Goal: Task Accomplishment & Management: Manage account settings

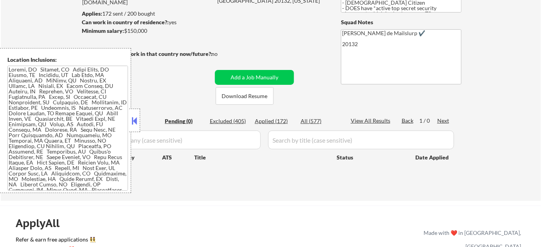
scroll to position [142, 0]
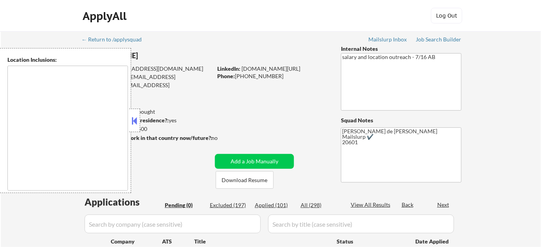
type textarea "Arlington, VA Alexandria, VA Silver Spring, MD Bethesda, MD Falls Church, VA Hy…"
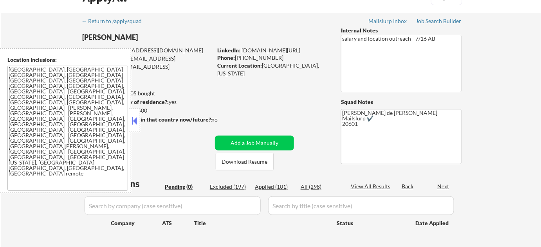
scroll to position [35, 0]
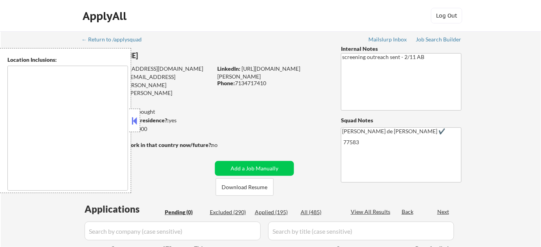
type textarea "remote"
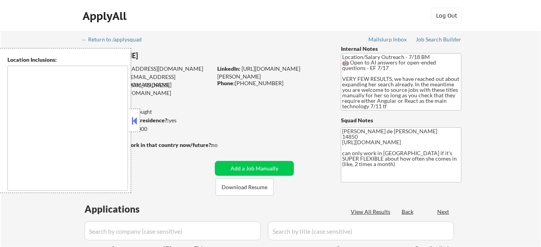
type textarea "Ithaca, NY Lansing, NY Cayuga Heights, NY Forest Home, NY South Hill, NY East I…"
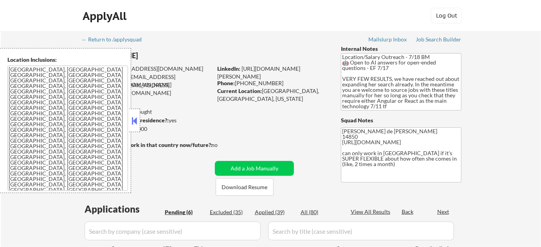
select select ""pending""
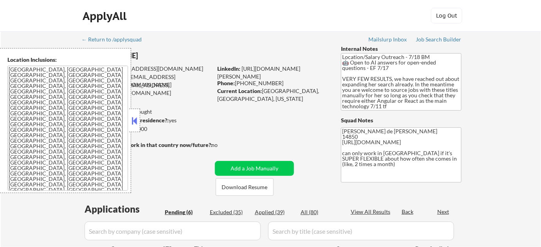
select select ""pending""
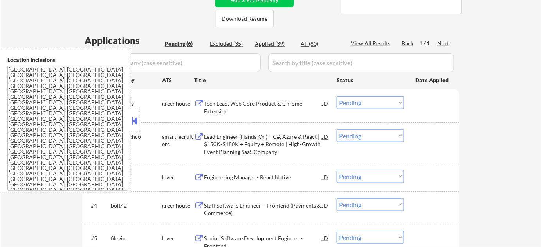
scroll to position [178, 0]
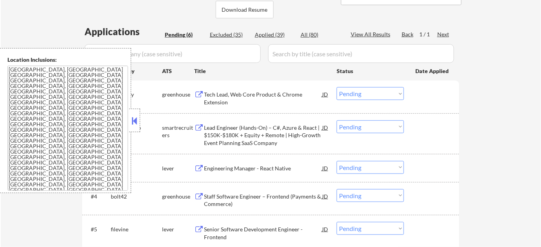
click at [135, 123] on button at bounding box center [134, 121] width 9 height 12
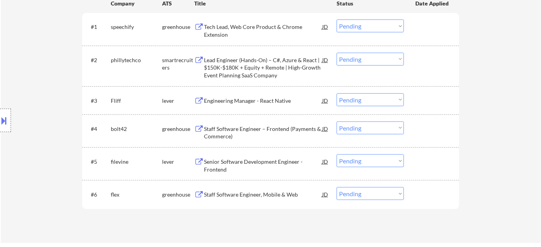
scroll to position [249, 0]
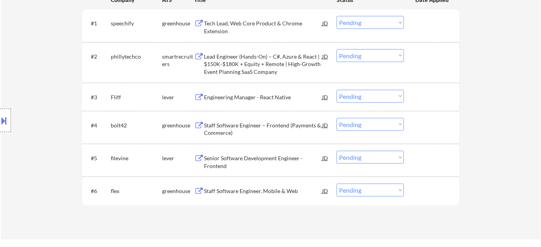
click at [231, 96] on div "Engineering Manager - React Native" at bounding box center [263, 97] width 118 height 8
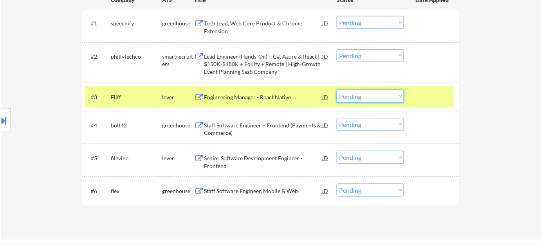
click at [394, 98] on select "Choose an option... Pending Applied Excluded (Questions) Excluded (Expired) Exc…" at bounding box center [369, 96] width 67 height 13
click at [336, 90] on select "Choose an option... Pending Applied Excluded (Questions) Excluded (Expired) Exc…" at bounding box center [369, 96] width 67 height 13
click at [245, 60] on div "Lead Engineer (Hands-On) – C#, Azure & React | $150K-$180K + Equity + Remote | …" at bounding box center [263, 64] width 118 height 23
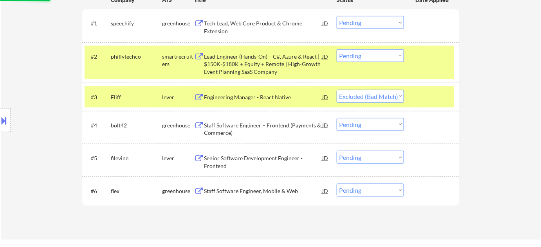
select select ""pending""
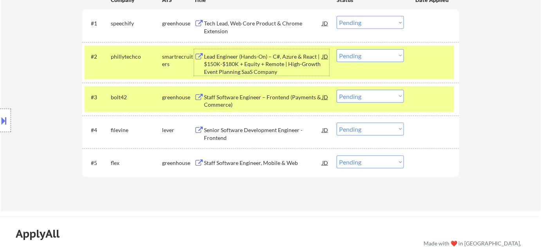
click at [372, 52] on select "Choose an option... Pending Applied Excluded (Questions) Excluded (Expired) Exc…" at bounding box center [369, 55] width 67 height 13
click at [336, 49] on select "Choose an option... Pending Applied Excluded (Questions) Excluded (Expired) Exc…" at bounding box center [369, 55] width 67 height 13
select select ""pending""
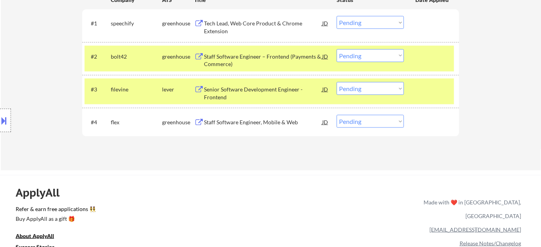
click at [221, 94] on div "Senior Software Development Engineer - Frontend" at bounding box center [263, 93] width 118 height 15
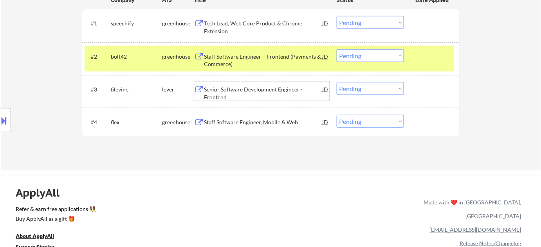
click at [354, 88] on select "Choose an option... Pending Applied Excluded (Questions) Excluded (Expired) Exc…" at bounding box center [369, 88] width 67 height 13
click at [336, 82] on select "Choose an option... Pending Applied Excluded (Questions) Excluded (Expired) Exc…" at bounding box center [369, 88] width 67 height 13
click at [263, 119] on div "Staff Software Engineer, Mobile & Web" at bounding box center [263, 123] width 118 height 8
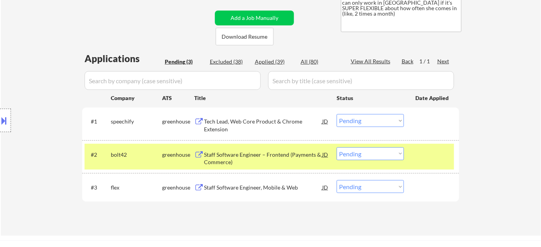
scroll to position [106, 0]
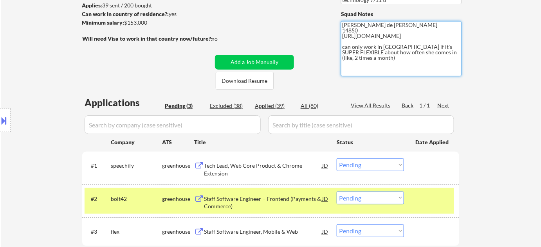
drag, startPoint x: 341, startPoint y: 38, endPoint x: 401, endPoint y: 47, distance: 60.5
click at [401, 47] on textarea "Flor de Mae 14850 https://docs.google.com/spreadsheets/d/11XbonJh93mS24eiqlDW5z…" at bounding box center [401, 48] width 120 height 55
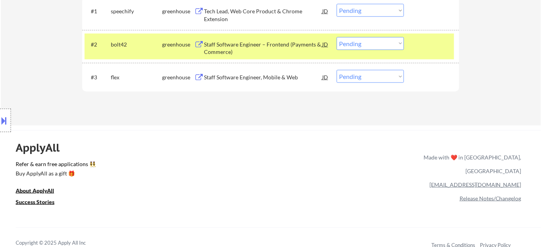
scroll to position [249, 0]
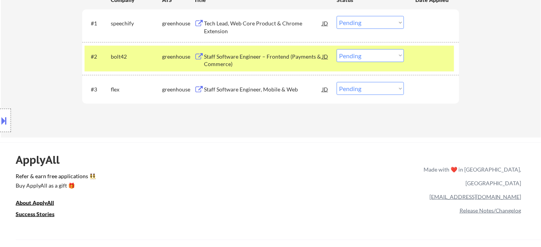
click at [366, 92] on select "Choose an option... Pending Applied Excluded (Questions) Excluded (Expired) Exc…" at bounding box center [369, 88] width 67 height 13
select select ""applied""
click at [336, 82] on select "Choose an option... Pending Applied Excluded (Questions) Excluded (Expired) Exc…" at bounding box center [369, 88] width 67 height 13
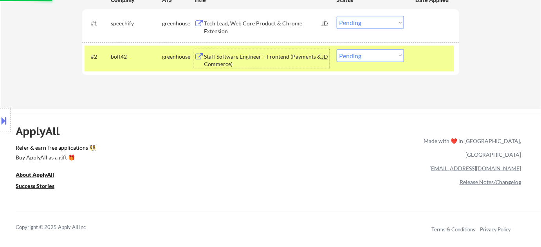
click at [219, 57] on div "Staff Software Engineer – Frontend (Payments & Commerce)" at bounding box center [263, 60] width 118 height 15
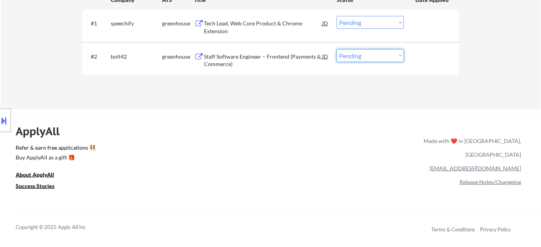
click at [346, 57] on select "Choose an option... Pending Applied Excluded (Questions) Excluded (Expired) Exc…" at bounding box center [369, 55] width 67 height 13
select select ""excluded""
click at [336, 49] on select "Choose an option... Pending Applied Excluded (Questions) Excluded (Expired) Exc…" at bounding box center [369, 55] width 67 height 13
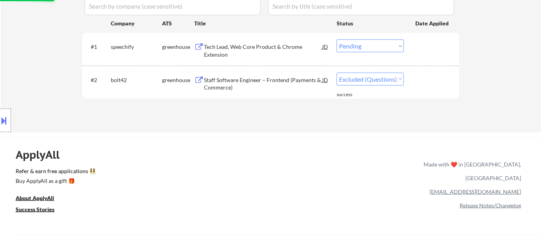
scroll to position [213, 0]
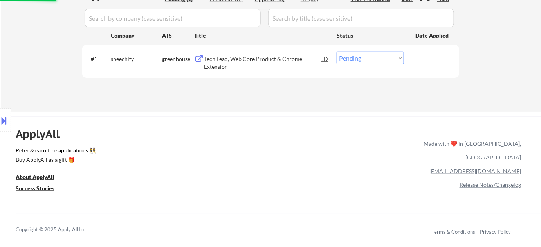
click at [228, 61] on div "Tech Lead, Web Core Product & Chrome Extension" at bounding box center [263, 62] width 118 height 15
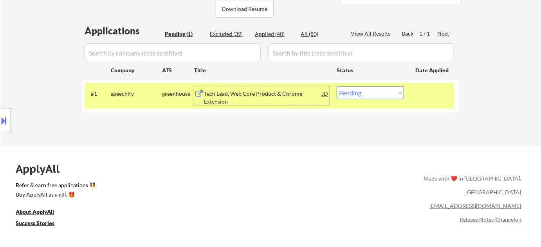
scroll to position [178, 0]
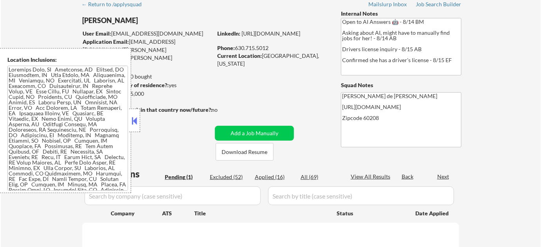
select select ""pending""
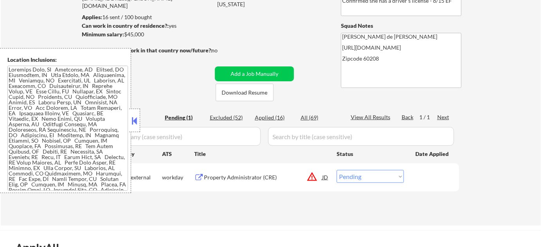
scroll to position [106, 0]
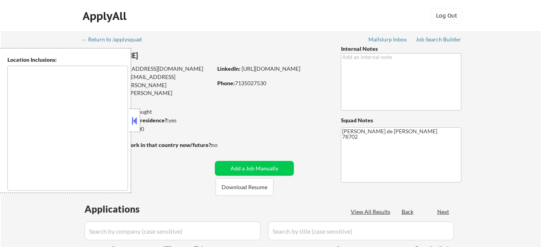
type textarea "[GEOGRAPHIC_DATA], [GEOGRAPHIC_DATA] [GEOGRAPHIC_DATA], [GEOGRAPHIC_DATA] [GEOG…"
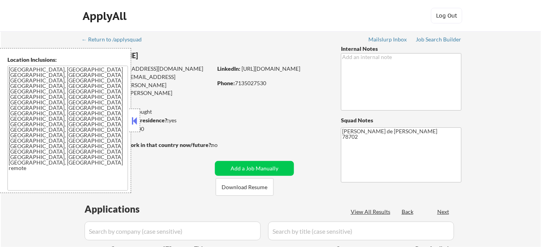
select select ""pending""
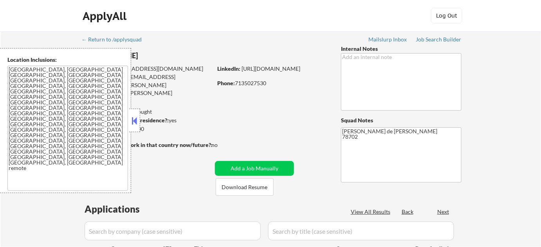
select select ""pending""
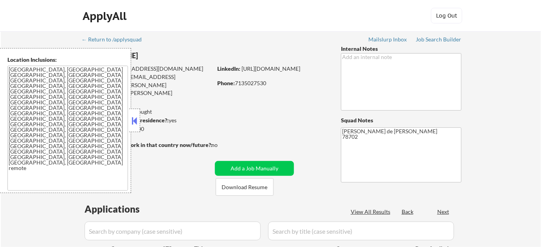
select select ""pending""
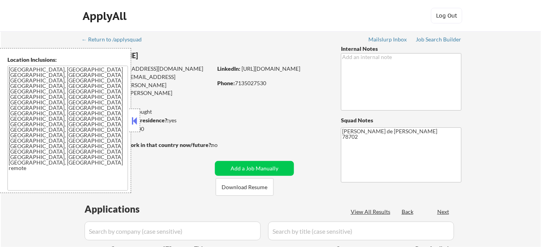
select select ""pending""
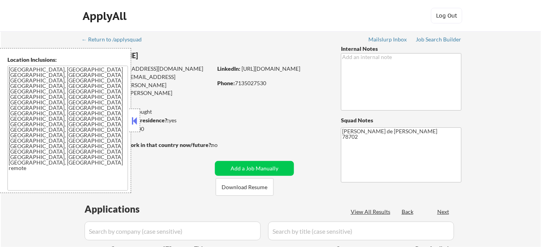
select select ""pending""
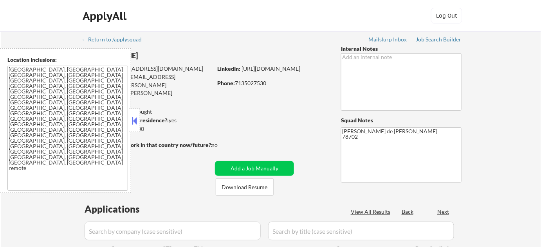
select select ""pending""
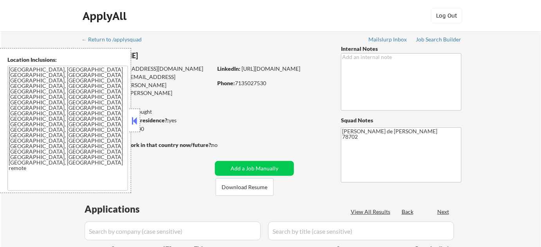
select select ""pending""
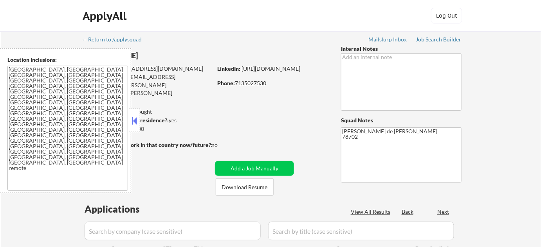
select select ""pending""
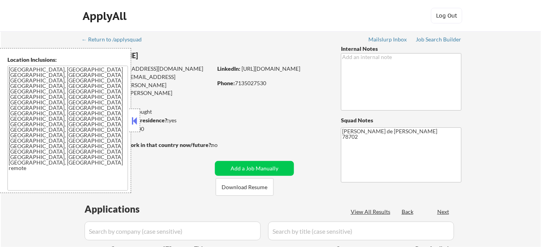
select select ""pending""
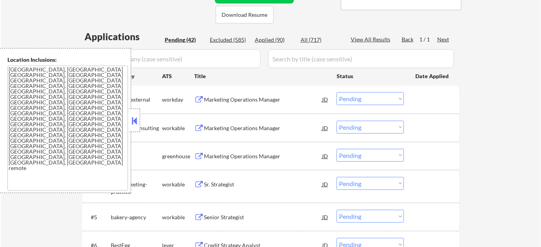
scroll to position [178, 0]
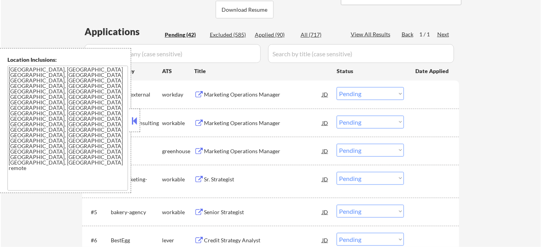
click at [135, 116] on button at bounding box center [134, 121] width 9 height 12
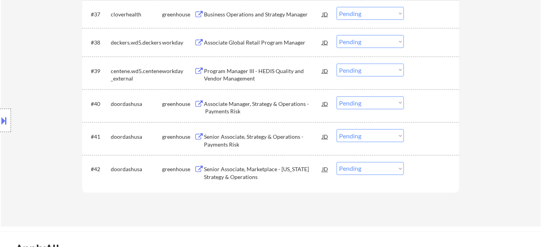
scroll to position [1351, 0]
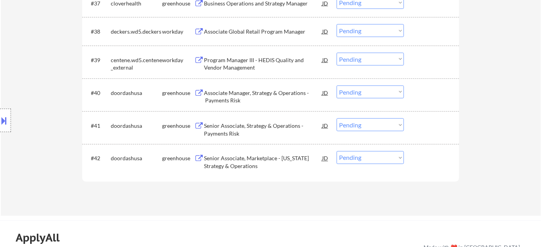
click at [223, 67] on div "Program Manager III - HEDIS Quality and Vendor Management" at bounding box center [263, 63] width 118 height 15
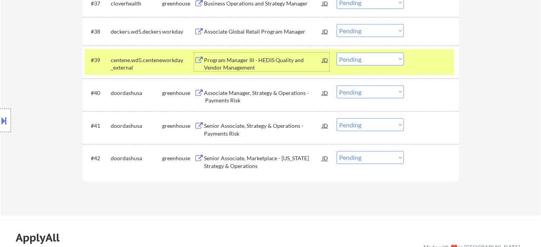
click at [374, 57] on select "Choose an option... Pending Applied Excluded (Questions) Excluded (Expired) Exc…" at bounding box center [369, 59] width 67 height 13
click at [336, 53] on select "Choose an option... Pending Applied Excluded (Questions) Excluded (Expired) Exc…" at bounding box center [369, 59] width 67 height 13
select select ""pending""
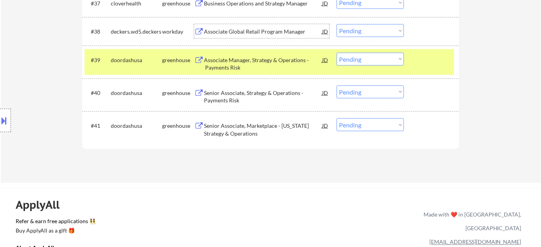
click at [253, 29] on div "Associate Global Retail Program Manager" at bounding box center [263, 32] width 118 height 8
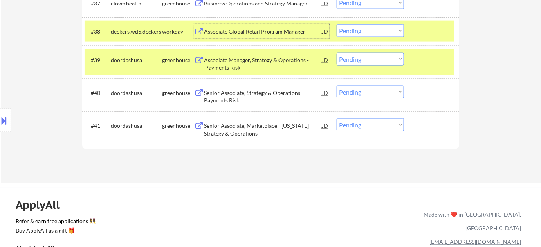
click at [386, 28] on select "Choose an option... Pending Applied Excluded (Questions) Excluded (Expired) Exc…" at bounding box center [369, 30] width 67 height 13
click at [336, 24] on select "Choose an option... Pending Applied Excluded (Questions) Excluded (Expired) Exc…" at bounding box center [369, 30] width 67 height 13
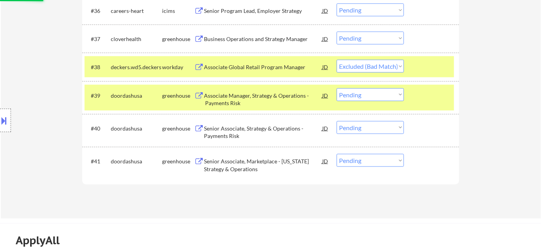
scroll to position [1280, 0]
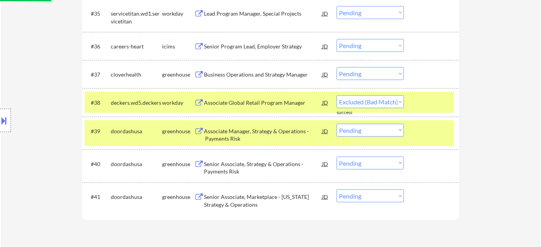
select select ""pending""
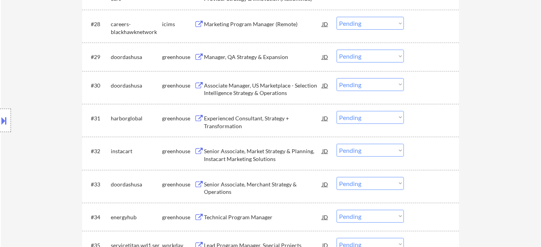
scroll to position [1031, 0]
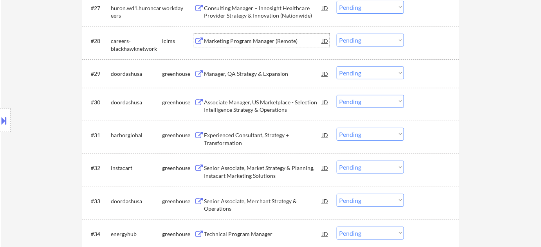
click at [244, 42] on div "Marketing Program Manager (Remote)" at bounding box center [263, 41] width 118 height 8
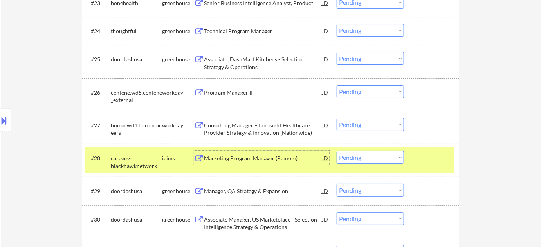
scroll to position [924, 0]
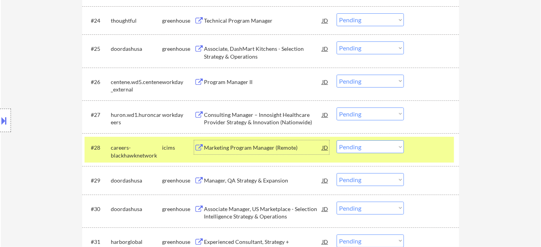
click at [366, 148] on select "Choose an option... Pending Applied Excluded (Questions) Excluded (Expired) Exc…" at bounding box center [369, 146] width 67 height 13
click at [336, 140] on select "Choose an option... Pending Applied Excluded (Questions) Excluded (Expired) Exc…" at bounding box center [369, 146] width 67 height 13
select select ""pending""
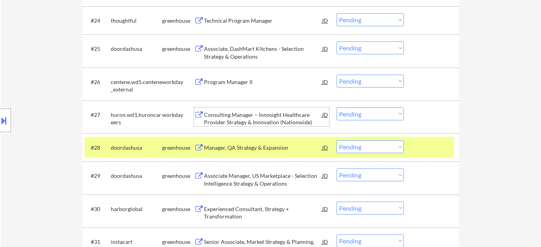
click at [261, 122] on div "Consulting Manager – Innosight Healthcare Provider Strategy & Innovation (Natio…" at bounding box center [263, 118] width 118 height 15
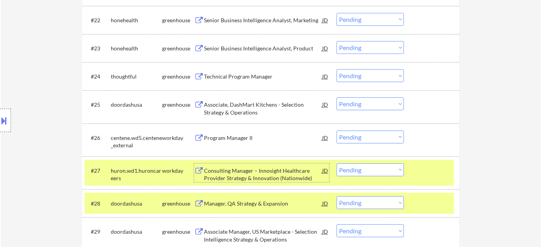
scroll to position [891, 0]
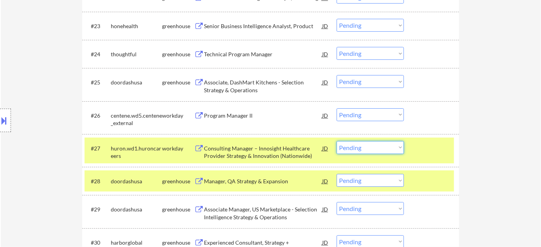
click at [361, 150] on select "Choose an option... Pending Applied Excluded (Questions) Excluded (Expired) Exc…" at bounding box center [369, 147] width 67 height 13
click at [370, 145] on select "Choose an option... Pending Applied Excluded (Questions) Excluded (Expired) Exc…" at bounding box center [369, 147] width 67 height 13
click at [336, 141] on select "Choose an option... Pending Applied Excluded (Questions) Excluded (Expired) Exc…" at bounding box center [369, 147] width 67 height 13
click at [237, 115] on div "Program Manager II" at bounding box center [263, 116] width 118 height 8
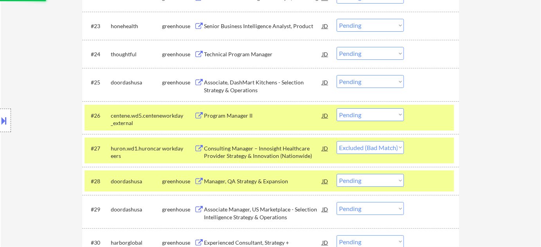
select select ""pending""
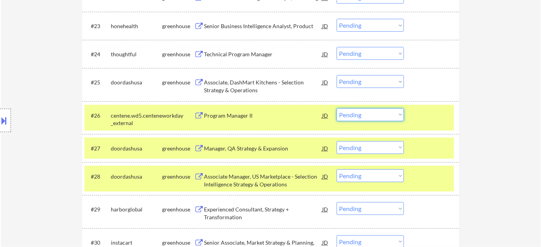
drag, startPoint x: 371, startPoint y: 115, endPoint x: 371, endPoint y: 120, distance: 4.3
click at [371, 115] on select "Choose an option... Pending Applied Excluded (Questions) Excluded (Expired) Exc…" at bounding box center [369, 114] width 67 height 13
click at [336, 108] on select "Choose an option... Pending Applied Excluded (Questions) Excluded (Expired) Exc…" at bounding box center [369, 114] width 67 height 13
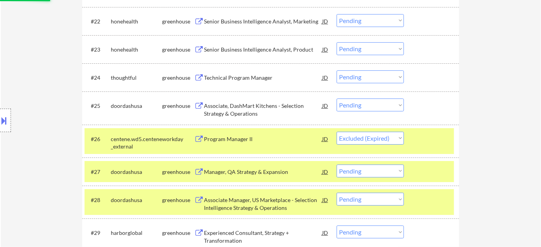
scroll to position [855, 0]
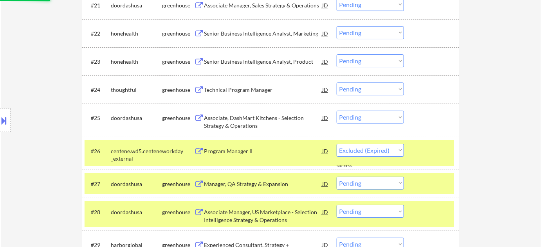
select select ""pending""
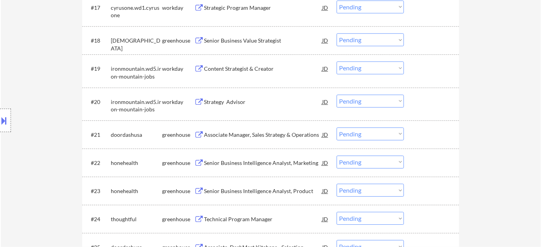
scroll to position [713, 0]
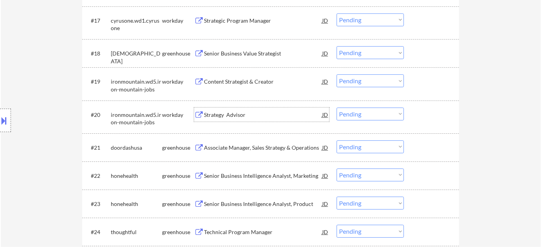
click at [237, 113] on div "Strategy Advisor" at bounding box center [263, 115] width 118 height 8
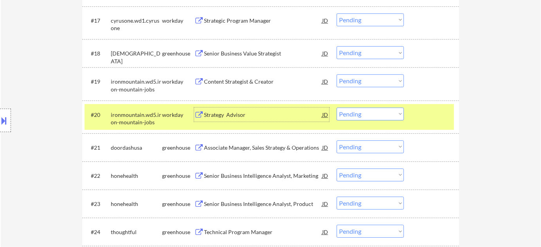
drag, startPoint x: 362, startPoint y: 115, endPoint x: 364, endPoint y: 120, distance: 5.6
click at [362, 115] on select "Choose an option... Pending Applied Excluded (Questions) Excluded (Expired) Exc…" at bounding box center [369, 114] width 67 height 13
click at [336, 108] on select "Choose an option... Pending Applied Excluded (Questions) Excluded (Expired) Exc…" at bounding box center [369, 114] width 67 height 13
click at [247, 78] on div "Content Strategist & Creator" at bounding box center [263, 82] width 118 height 8
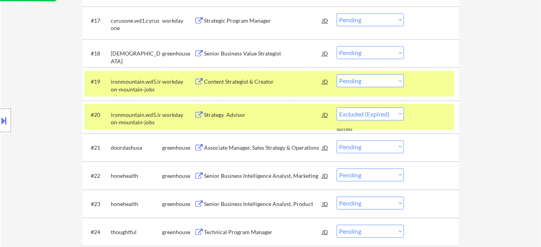
select select ""pending""
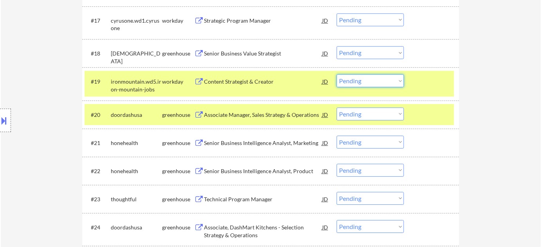
drag, startPoint x: 350, startPoint y: 81, endPoint x: 353, endPoint y: 86, distance: 5.6
click at [350, 81] on select "Choose an option... Pending Applied Excluded (Questions) Excluded (Expired) Exc…" at bounding box center [369, 80] width 67 height 13
click at [336, 74] on select "Choose an option... Pending Applied Excluded (Questions) Excluded (Expired) Exc…" at bounding box center [369, 80] width 67 height 13
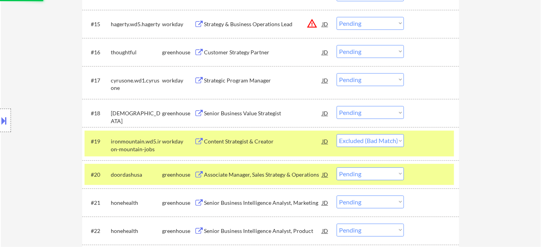
scroll to position [641, 0]
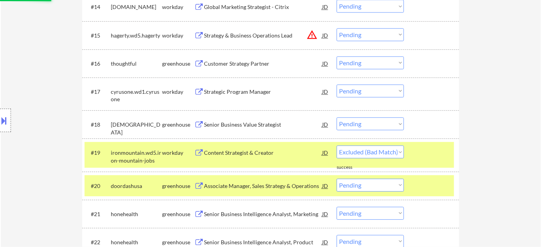
select select ""pending""
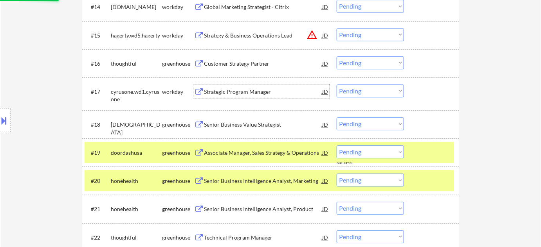
click at [260, 92] on div "Strategic Program Manager" at bounding box center [263, 92] width 118 height 8
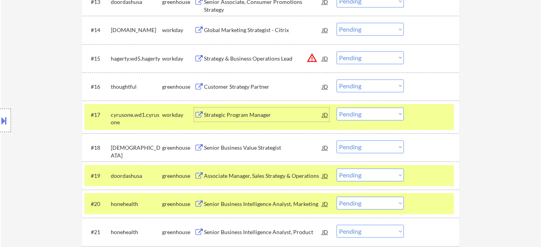
scroll to position [606, 0]
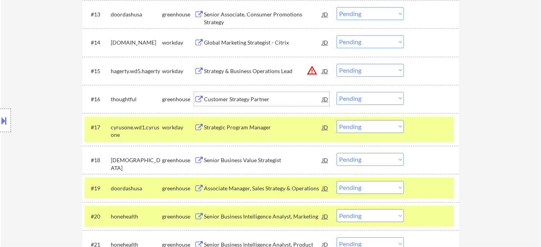
click at [249, 102] on div "Customer Strategy Partner" at bounding box center [263, 99] width 118 height 14
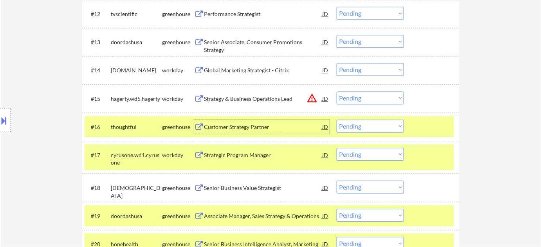
scroll to position [570, 0]
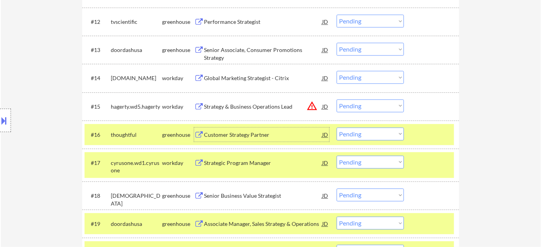
click at [311, 105] on button "warning_amber" at bounding box center [311, 106] width 11 height 11
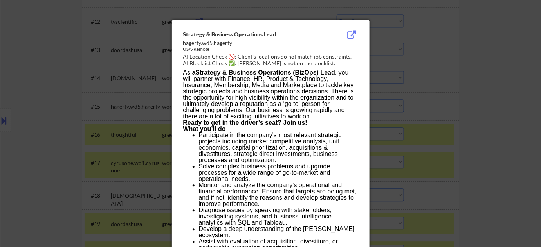
click at [508, 152] on div at bounding box center [270, 123] width 541 height 247
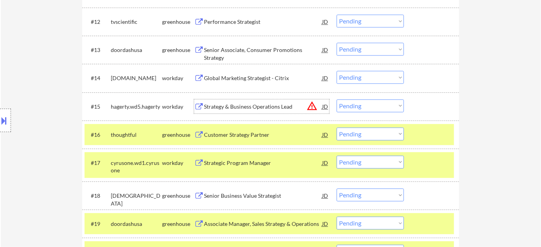
click at [272, 105] on div "Strategy & Business Operations Lead" at bounding box center [263, 107] width 118 height 8
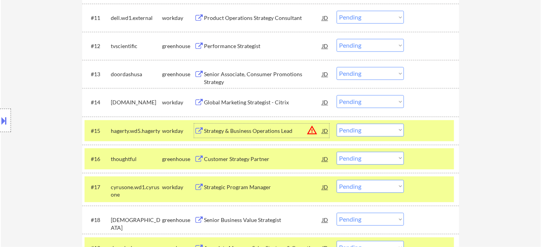
scroll to position [535, 0]
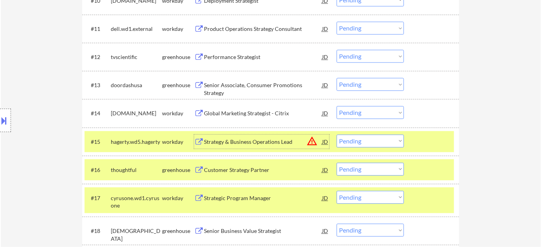
click at [262, 110] on div "Global Marketing Strategist - Citrix" at bounding box center [263, 114] width 118 height 8
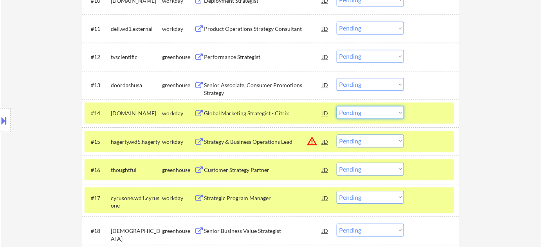
drag, startPoint x: 346, startPoint y: 111, endPoint x: 347, endPoint y: 118, distance: 6.8
click at [346, 111] on select "Choose an option... Pending Applied Excluded (Questions) Excluded (Expired) Exc…" at bounding box center [369, 112] width 67 height 13
click at [336, 106] on select "Choose an option... Pending Applied Excluded (Questions) Excluded (Expired) Exc…" at bounding box center [369, 112] width 67 height 13
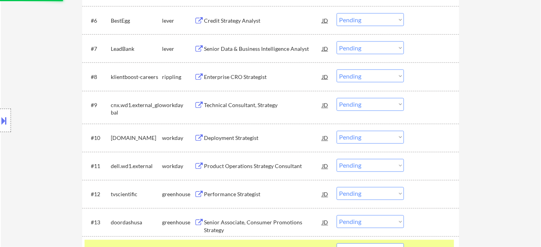
select select ""pending""
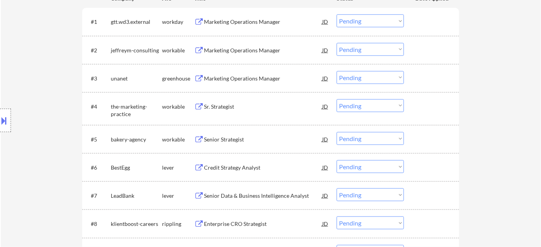
scroll to position [215, 0]
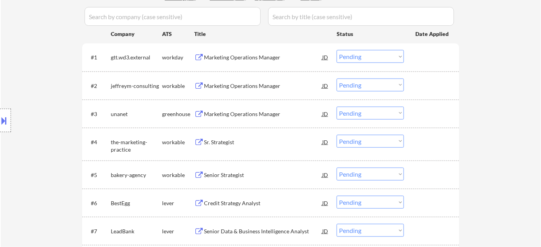
click at [235, 81] on div "Marketing Operations Manager" at bounding box center [263, 86] width 118 height 14
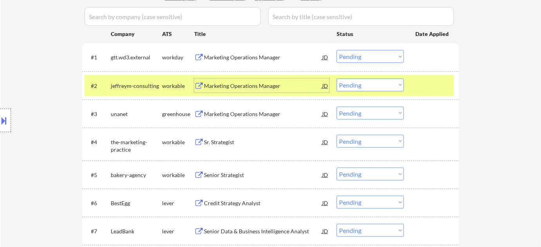
click at [248, 110] on div "Marketing Operations Manager" at bounding box center [263, 114] width 118 height 8
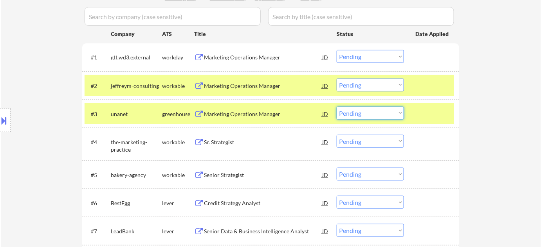
click at [356, 117] on select "Choose an option... Pending Applied Excluded (Questions) Excluded (Expired) Exc…" at bounding box center [369, 113] width 67 height 13
click at [336, 107] on select "Choose an option... Pending Applied Excluded (Questions) Excluded (Expired) Exc…" at bounding box center [369, 113] width 67 height 13
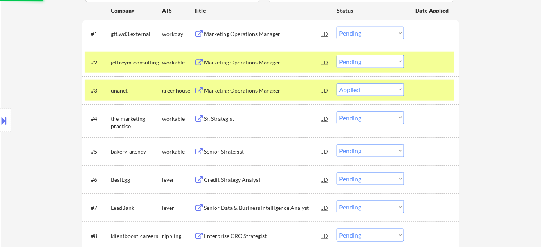
scroll to position [250, 0]
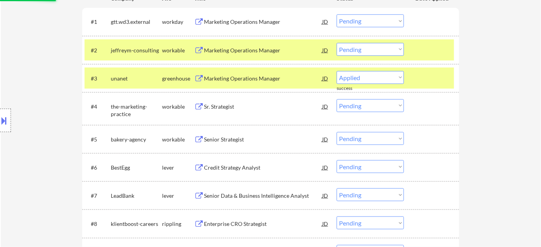
select select ""pending""
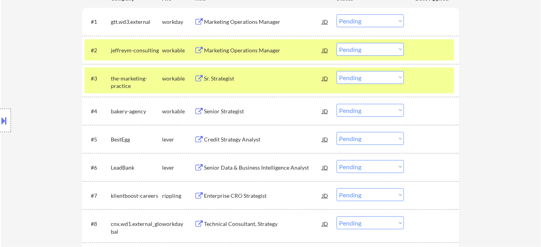
click at [222, 80] on div "Sr. Strategist" at bounding box center [263, 79] width 118 height 8
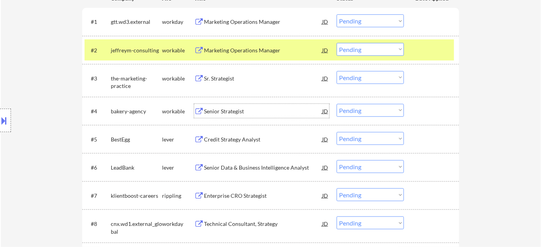
click at [215, 108] on div "Senior Strategist" at bounding box center [263, 112] width 118 height 8
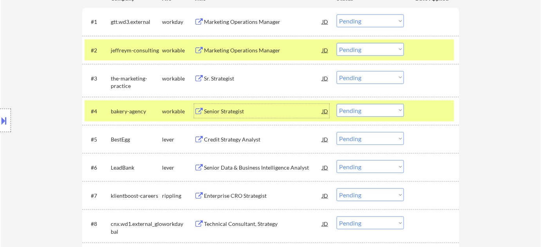
click at [346, 115] on select "Choose an option... Pending Applied Excluded (Questions) Excluded (Expired) Exc…" at bounding box center [369, 110] width 67 height 13
click at [336, 104] on select "Choose an option... Pending Applied Excluded (Questions) Excluded (Expired) Exc…" at bounding box center [369, 110] width 67 height 13
select select ""pending""
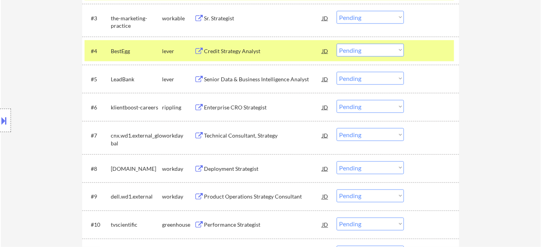
scroll to position [322, 0]
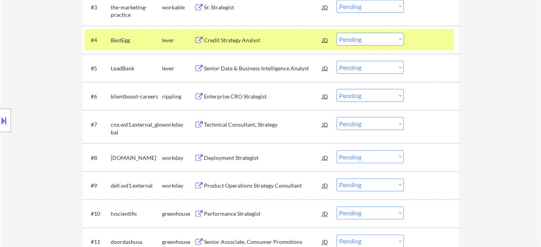
click at [252, 95] on div "Enterprise CRO Strategist" at bounding box center [263, 97] width 118 height 8
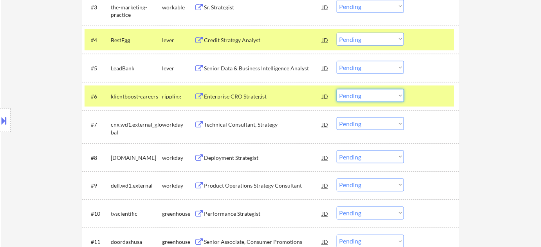
drag, startPoint x: 356, startPoint y: 95, endPoint x: 361, endPoint y: 101, distance: 8.1
click at [356, 95] on select "Choose an option... Pending Applied Excluded (Questions) Excluded (Expired) Exc…" at bounding box center [369, 95] width 67 height 13
click at [336, 89] on select "Choose an option... Pending Applied Excluded (Questions) Excluded (Expired) Exc…" at bounding box center [369, 95] width 67 height 13
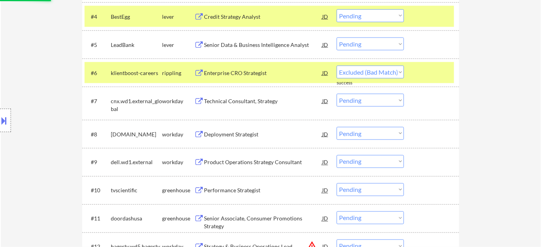
scroll to position [357, 0]
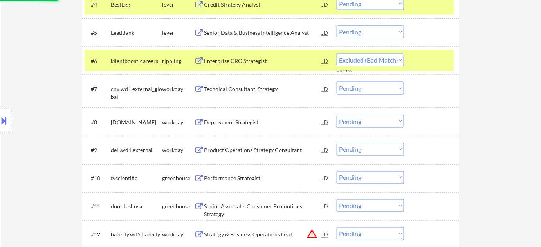
select select ""pending""
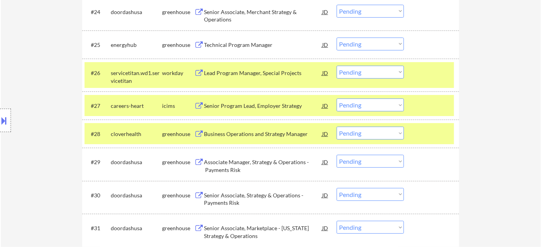
scroll to position [960, 0]
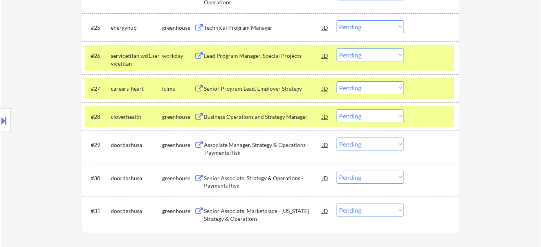
click at [252, 117] on div "Business Operations and Strategy Manager" at bounding box center [263, 117] width 118 height 8
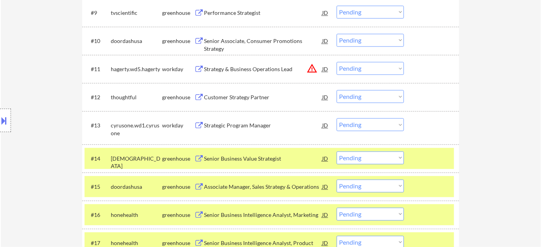
scroll to position [391, 0]
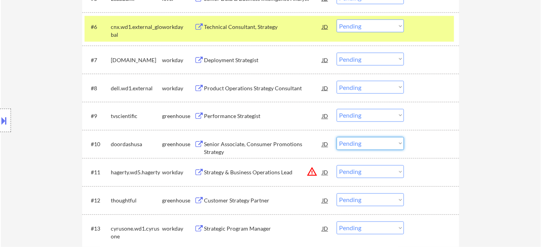
click at [359, 143] on select "Choose an option... Pending Applied Excluded (Questions) Excluded (Expired) Exc…" at bounding box center [369, 143] width 67 height 13
click at [336, 137] on select "Choose an option... Pending Applied Excluded (Questions) Excluded (Expired) Exc…" at bounding box center [369, 143] width 67 height 13
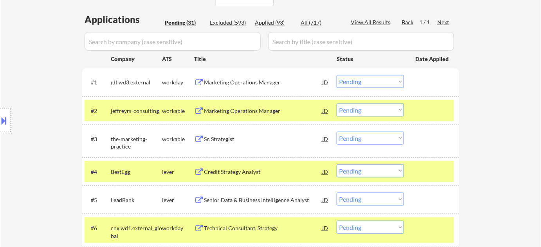
scroll to position [178, 0]
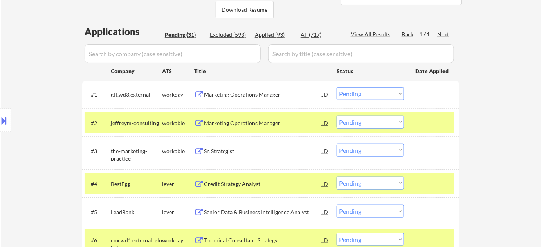
select select ""pending""
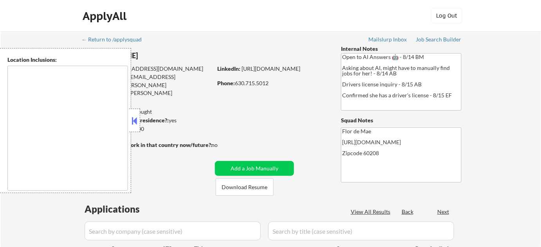
type textarea "[GEOGRAPHIC_DATA], [GEOGRAPHIC_DATA][PERSON_NAME], [GEOGRAPHIC_DATA], [GEOGRAPH…"
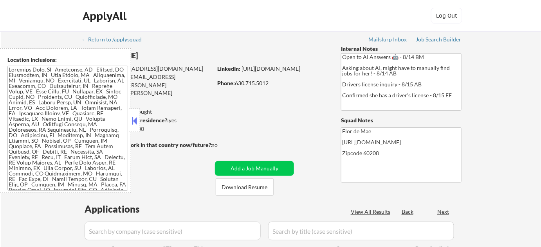
select select ""pending""
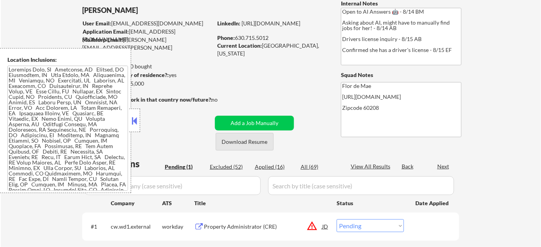
scroll to position [71, 0]
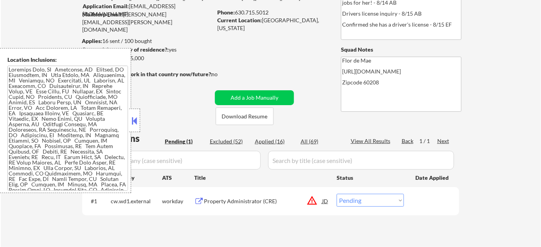
click at [133, 122] on button at bounding box center [134, 121] width 9 height 12
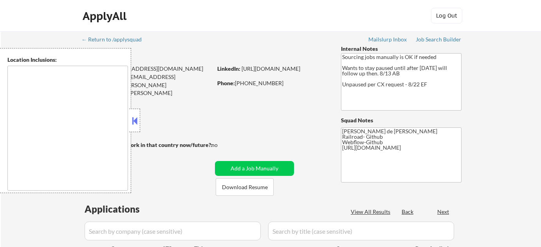
type textarea "San Francisco, CA Daly City, CA South San Francisco, CA Brisbane, CA Colma, CA …"
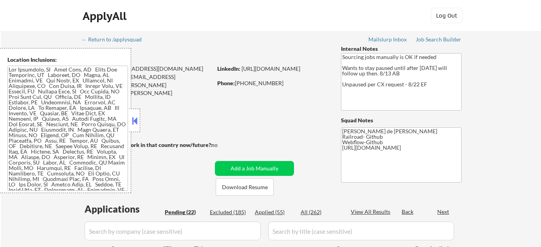
select select ""pending""
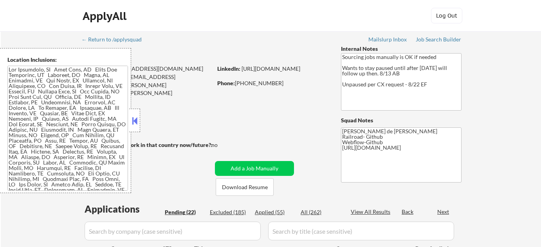
select select ""pending""
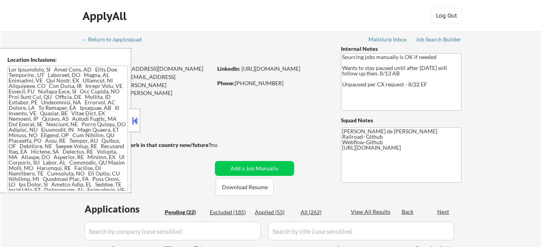
select select ""pending""
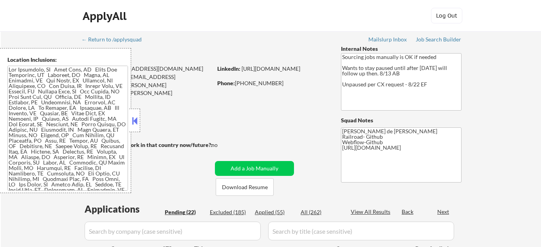
select select ""pending""
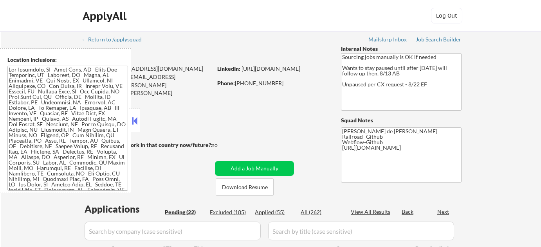
select select ""pending""
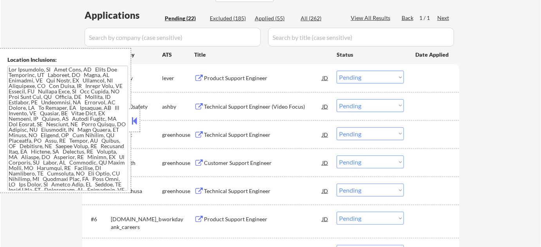
scroll to position [213, 0]
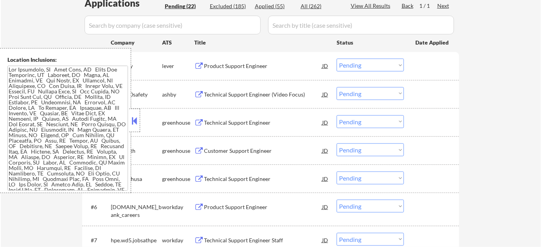
click at [135, 126] on button at bounding box center [134, 121] width 9 height 12
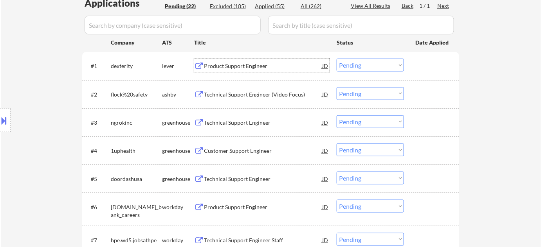
click at [239, 63] on div "Product Support Engineer" at bounding box center [263, 66] width 118 height 8
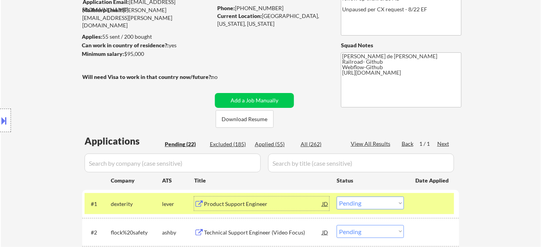
scroll to position [71, 0]
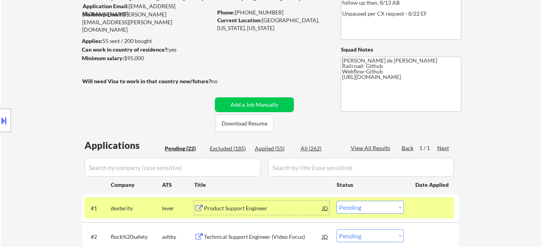
click at [11, 126] on div "Location Inclusions:" at bounding box center [70, 120] width 140 height 145
click at [8, 123] on button at bounding box center [4, 120] width 9 height 13
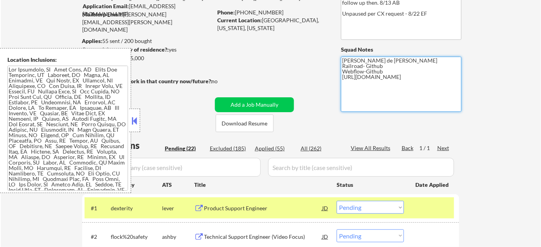
drag, startPoint x: 342, startPoint y: 79, endPoint x: 437, endPoint y: 78, distance: 95.0
click at [437, 78] on textarea "Flor de Mae Railroad- Github Webflow-Github https://www.linkedin.com/in/juliane…" at bounding box center [401, 84] width 120 height 55
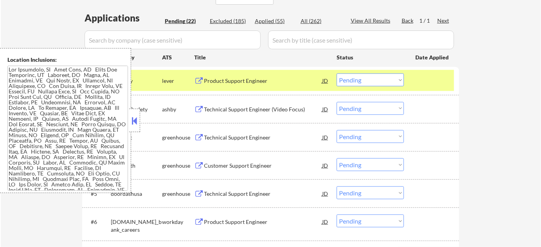
scroll to position [213, 0]
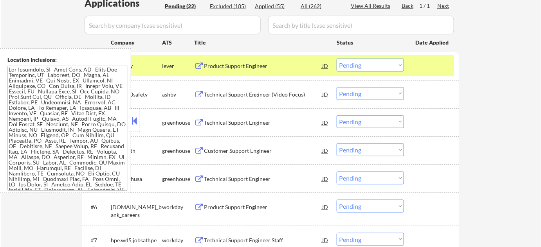
click at [133, 125] on button at bounding box center [134, 121] width 9 height 12
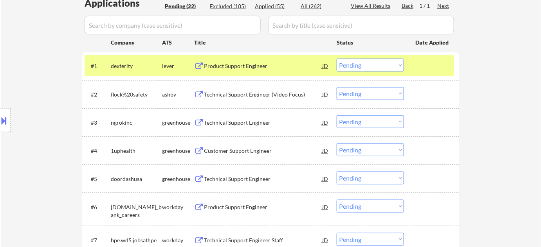
click at [367, 66] on select "Choose an option... Pending Applied Excluded (Questions) Excluded (Expired) Exc…" at bounding box center [369, 65] width 67 height 13
click at [336, 59] on select "Choose an option... Pending Applied Excluded (Questions) Excluded (Expired) Exc…" at bounding box center [369, 65] width 67 height 13
select select ""pending""
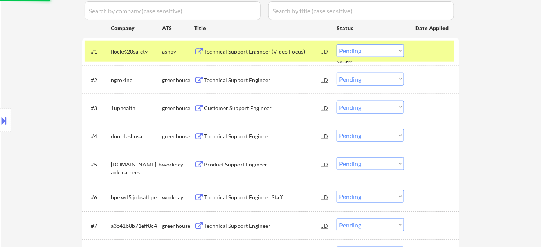
scroll to position [249, 0]
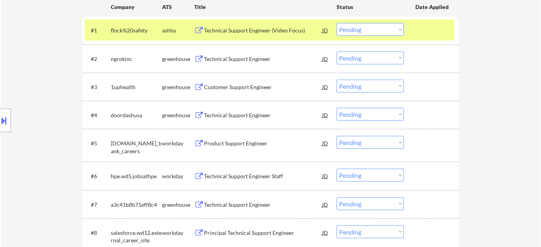
click at [238, 88] on div "Customer Support Engineer" at bounding box center [263, 87] width 118 height 8
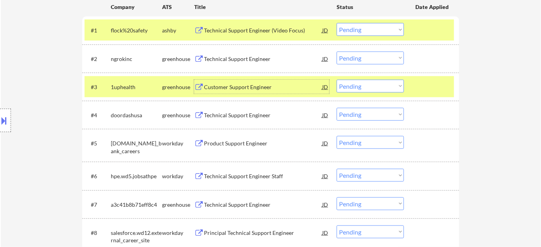
click at [357, 86] on select "Choose an option... Pending Applied Excluded (Questions) Excluded (Expired) Exc…" at bounding box center [369, 86] width 67 height 13
click at [336, 80] on select "Choose an option... Pending Applied Excluded (Questions) Excluded (Expired) Exc…" at bounding box center [369, 86] width 67 height 13
select select ""pending""
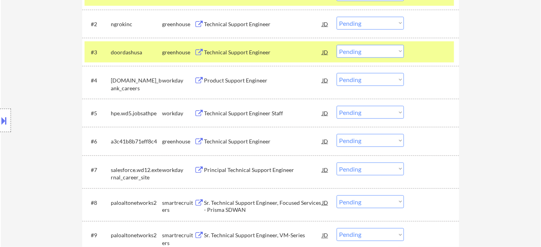
scroll to position [284, 0]
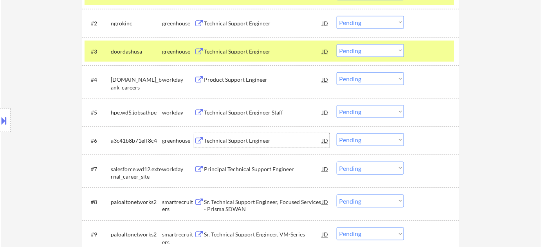
click at [242, 139] on div "Technical Support Engineer" at bounding box center [263, 141] width 118 height 8
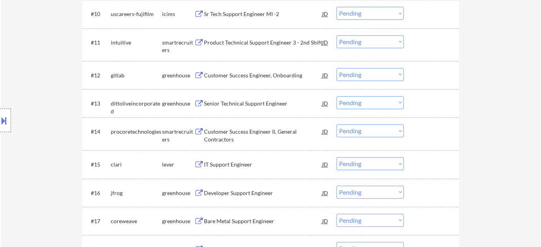
scroll to position [569, 0]
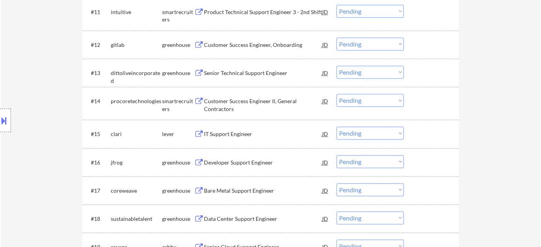
click at [238, 135] on div "IT Support Engineer" at bounding box center [263, 134] width 118 height 8
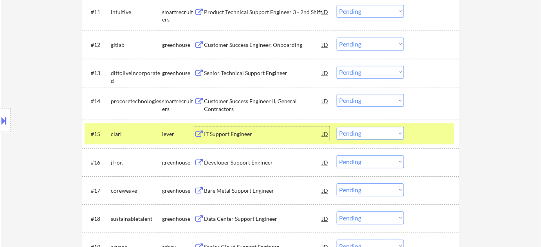
click at [355, 130] on select "Choose an option... Pending Applied Excluded (Questions) Excluded (Expired) Exc…" at bounding box center [369, 133] width 67 height 13
click at [336, 127] on select "Choose an option... Pending Applied Excluded (Questions) Excluded (Expired) Exc…" at bounding box center [369, 133] width 67 height 13
select select ""pending""
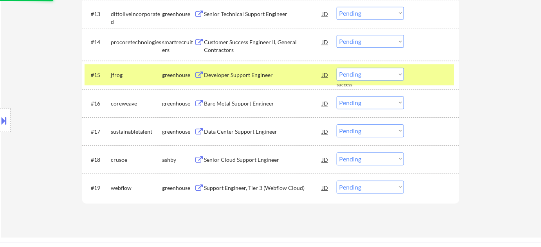
scroll to position [640, 0]
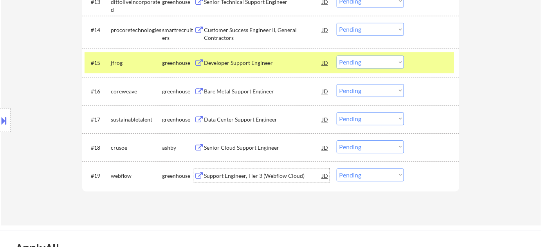
click at [242, 173] on div "Support Engineer, Tier 3 (Webflow Cloud)" at bounding box center [263, 176] width 118 height 8
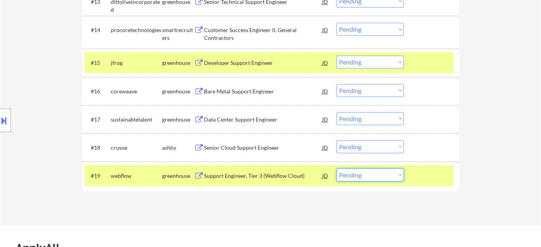
click at [379, 175] on select "Choose an option... Pending Applied Excluded (Questions) Excluded (Expired) Exc…" at bounding box center [369, 175] width 67 height 13
select select ""excluded__bad_match_""
click at [336, 169] on select "Choose an option... Pending Applied Excluded (Questions) Excluded (Expired) Exc…" at bounding box center [369, 175] width 67 height 13
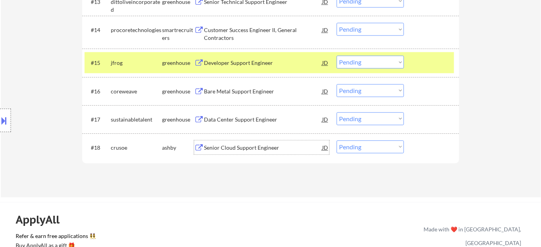
click at [273, 149] on div "Senior Cloud Support Engineer" at bounding box center [263, 148] width 118 height 8
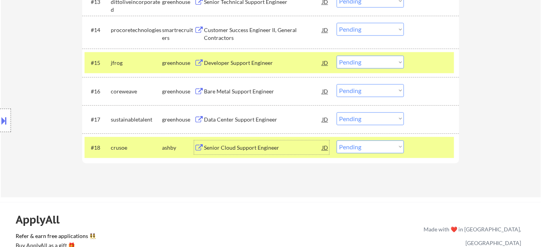
click at [239, 119] on div "Data Center Support Engineer" at bounding box center [263, 120] width 118 height 8
